Goal: Information Seeking & Learning: Understand process/instructions

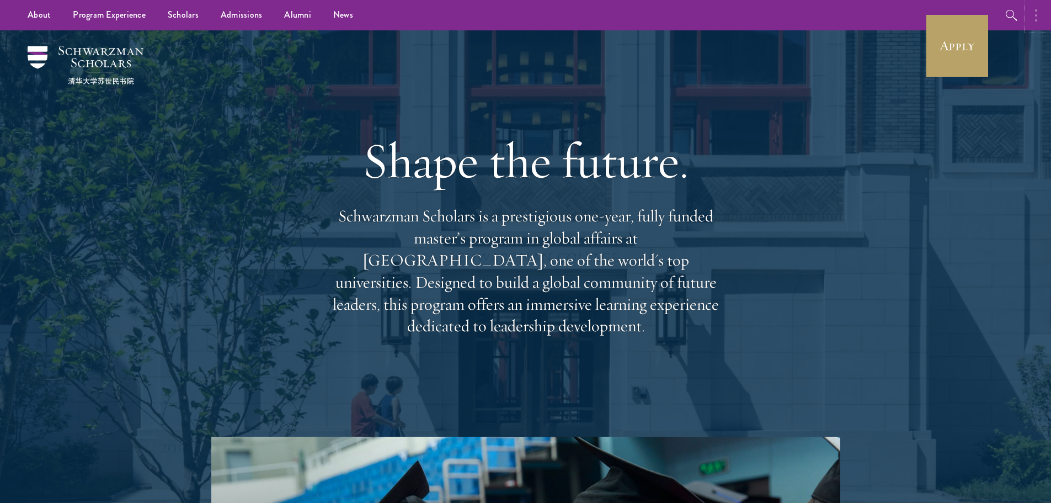
click at [1035, 9] on icon "button" at bounding box center [1036, 15] width 2 height 13
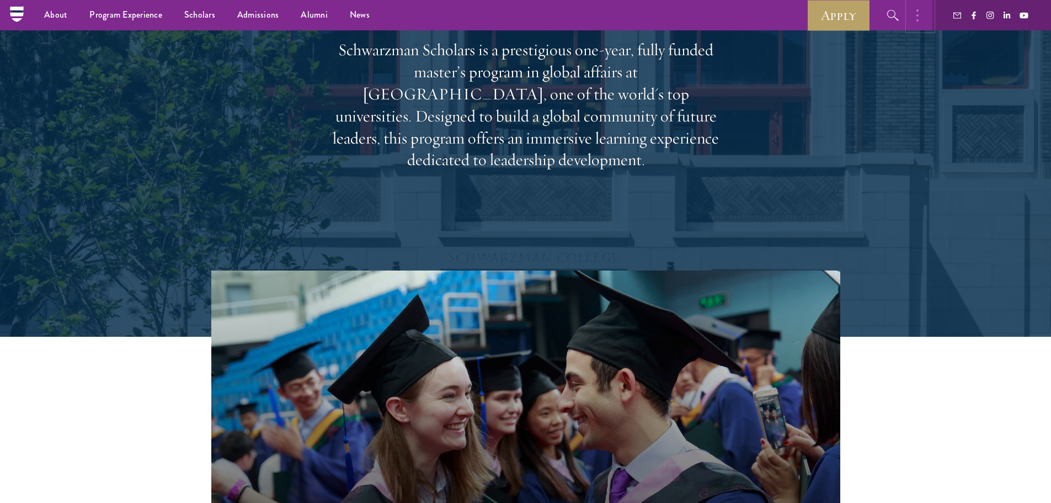
scroll to position [166, 0]
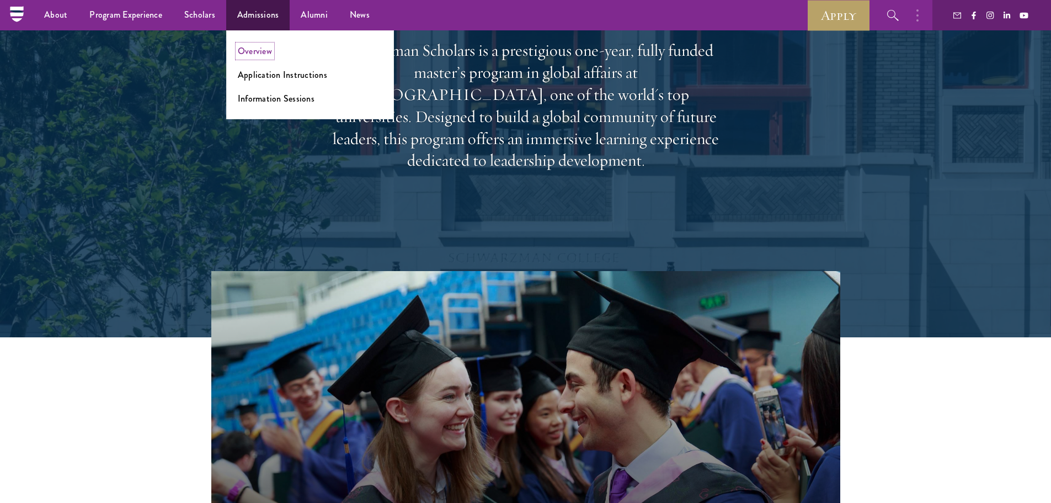
click at [257, 54] on link "Overview" at bounding box center [255, 51] width 34 height 13
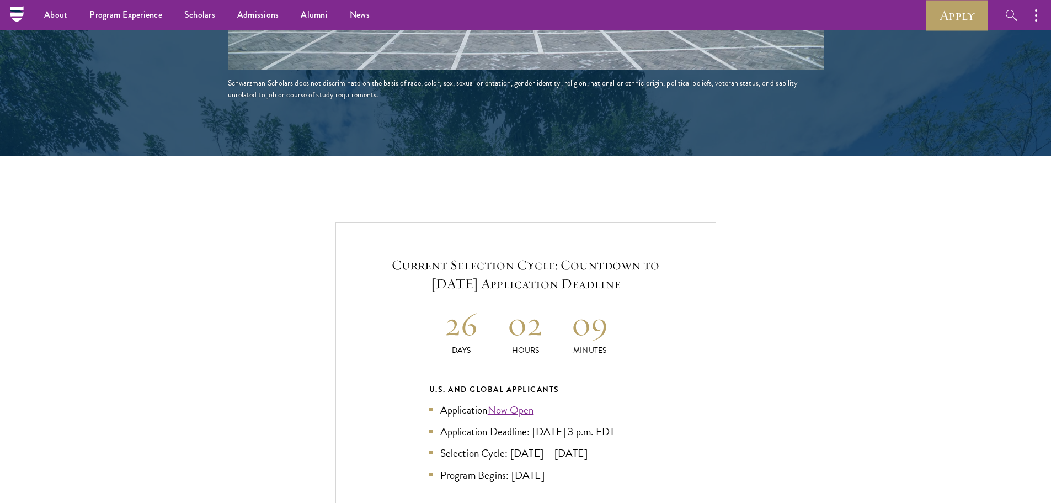
scroll to position [2152, 0]
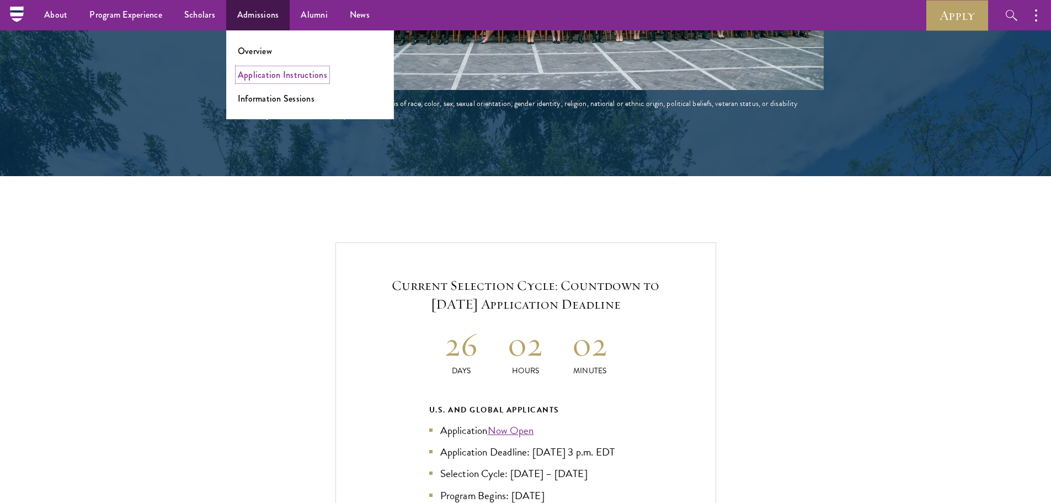
click at [254, 79] on link "Application Instructions" at bounding box center [282, 74] width 89 height 13
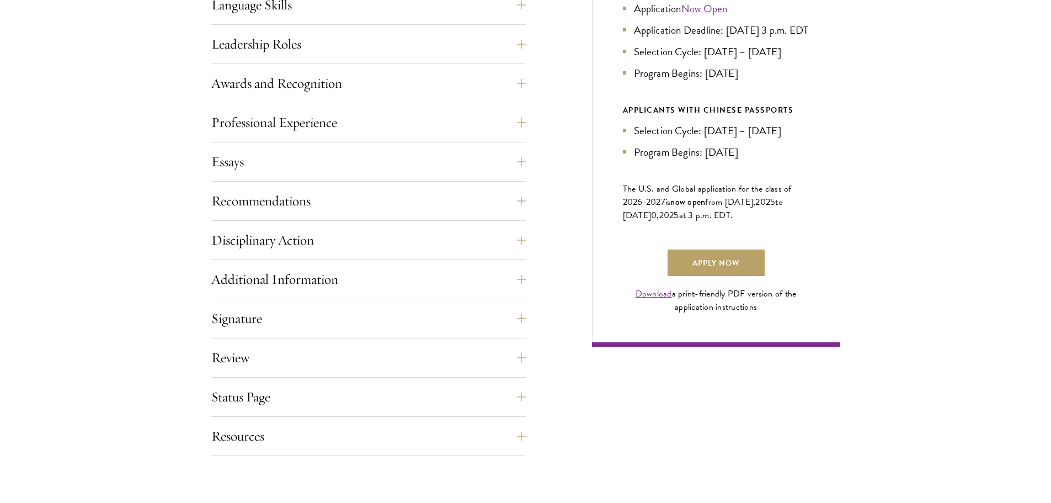
scroll to position [662, 0]
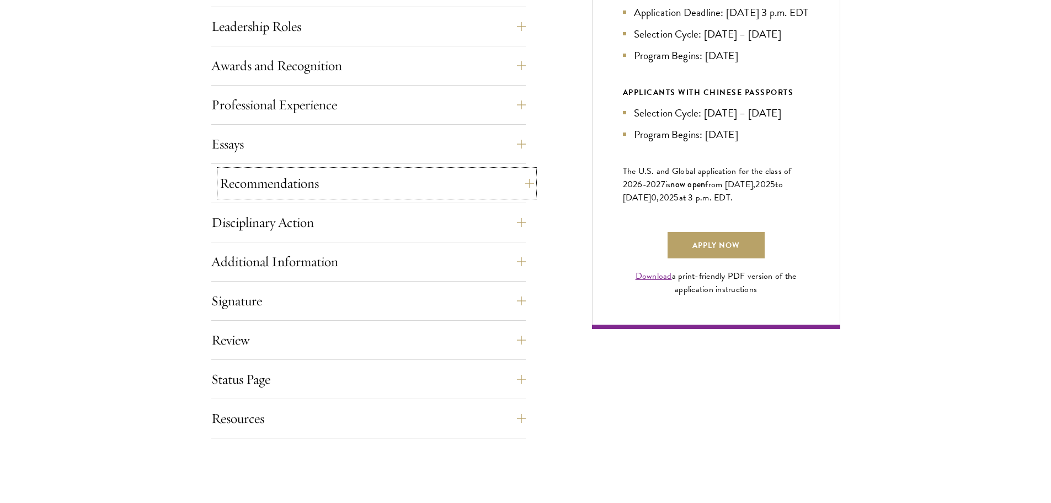
click at [236, 179] on button "Recommendations" at bounding box center [377, 183] width 315 height 26
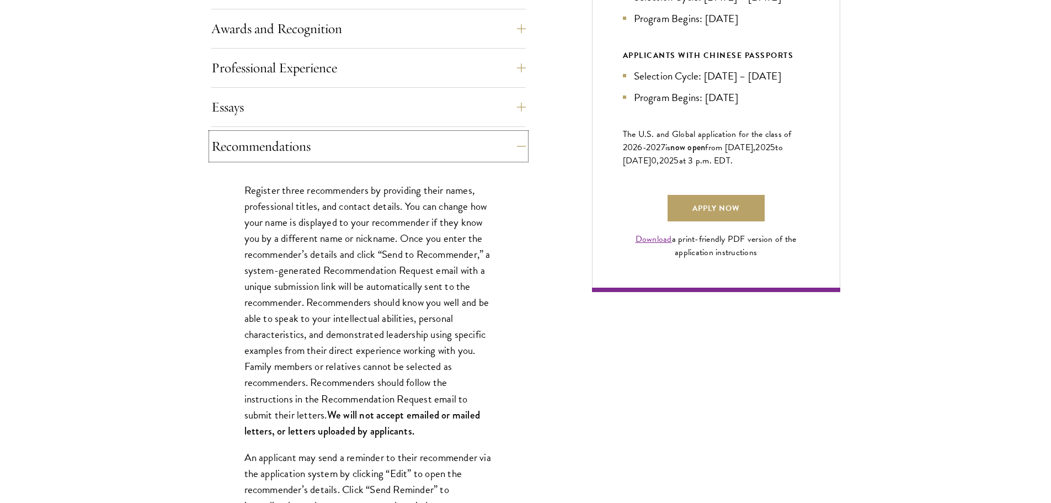
scroll to position [717, 0]
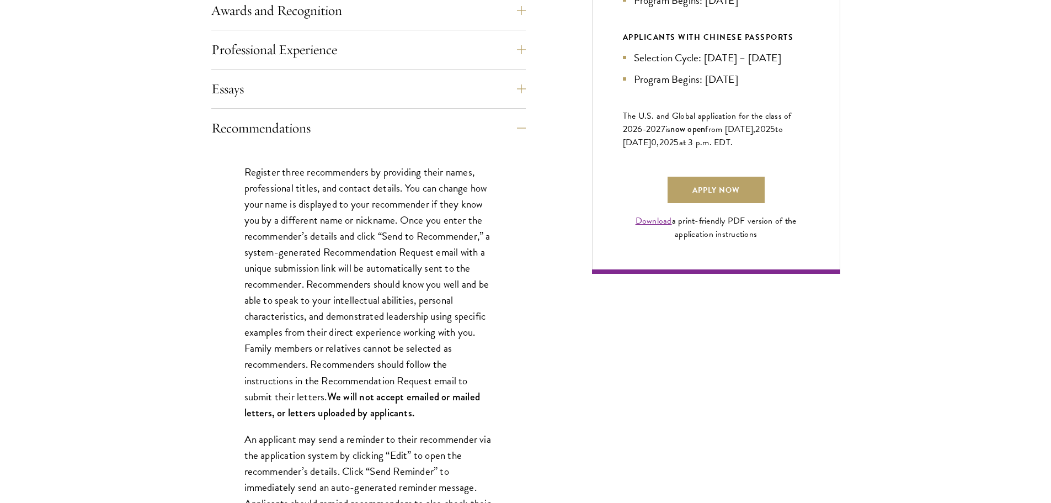
drag, startPoint x: 307, startPoint y: 285, endPoint x: 329, endPoint y: 401, distance: 118.5
click at [329, 401] on p "Register three recommenders by providing their names, professional titles, and …" at bounding box center [368, 292] width 248 height 257
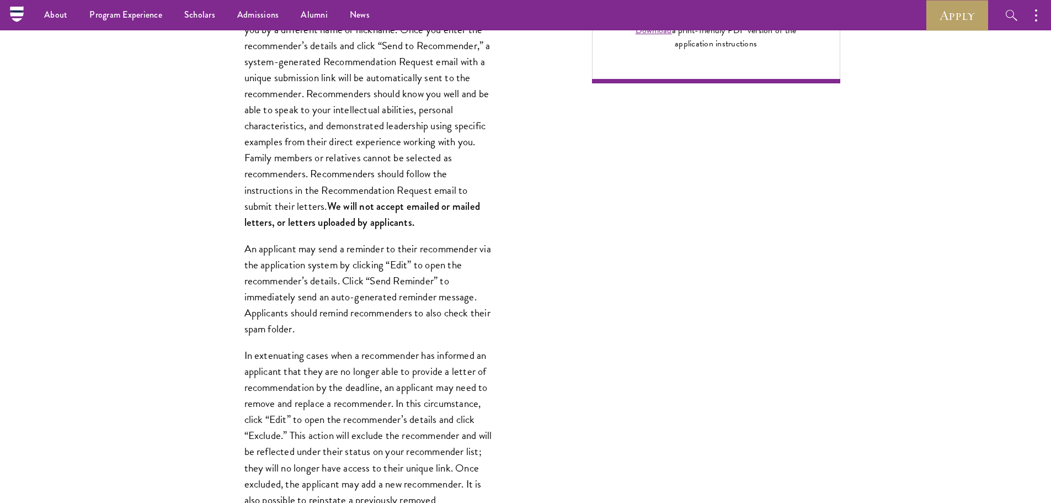
scroll to position [883, 0]
